Goal: Task Accomplishment & Management: Use online tool/utility

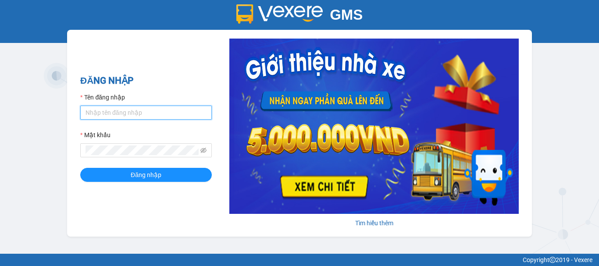
click at [158, 108] on input "Tên đăng nhập" at bounding box center [146, 113] width 132 height 14
type input "qnhu0962547335.vinhquang"
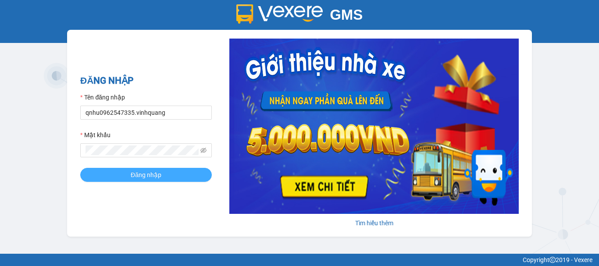
click at [127, 172] on button "Đăng nhập" at bounding box center [146, 175] width 132 height 14
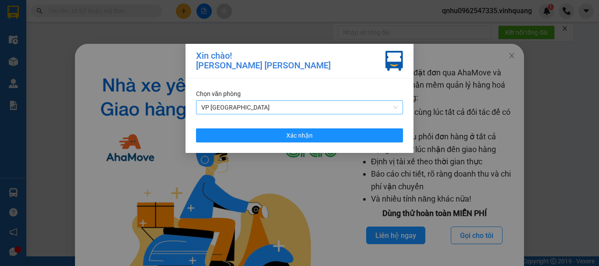
click at [265, 107] on span "VP [GEOGRAPHIC_DATA]" at bounding box center [299, 107] width 197 height 13
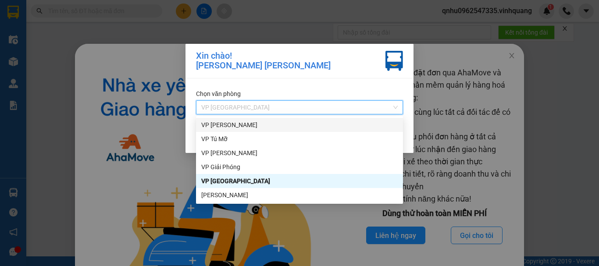
click at [280, 125] on div "VP [PERSON_NAME]" at bounding box center [299, 125] width 197 height 10
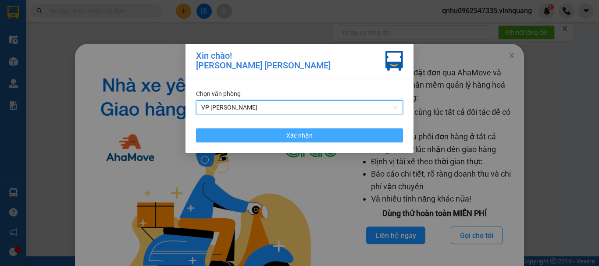
click at [292, 137] on span "Xác nhận" at bounding box center [299, 136] width 26 height 10
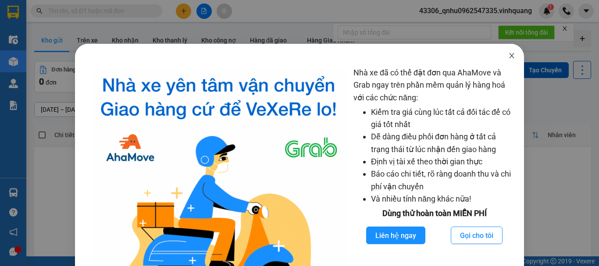
click at [508, 54] on icon "close" at bounding box center [511, 55] width 7 height 7
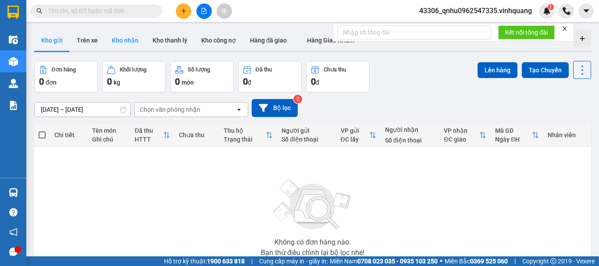
click at [125, 41] on button "Kho nhận" at bounding box center [125, 40] width 41 height 21
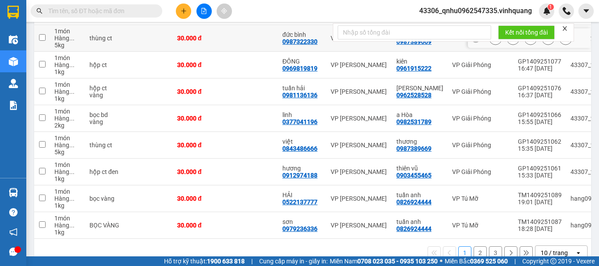
scroll to position [197, 0]
